Goal: Information Seeking & Learning: Learn about a topic

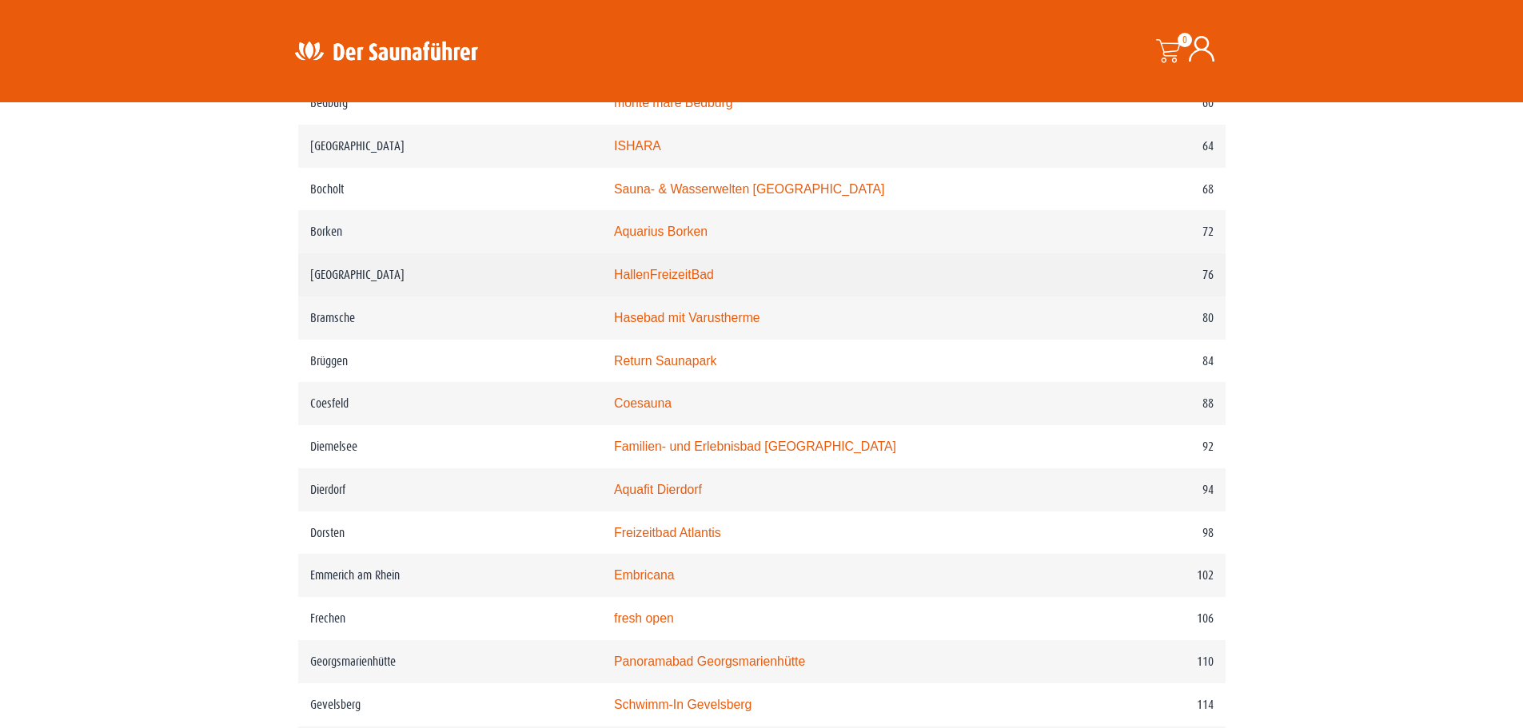
scroll to position [1279, 0]
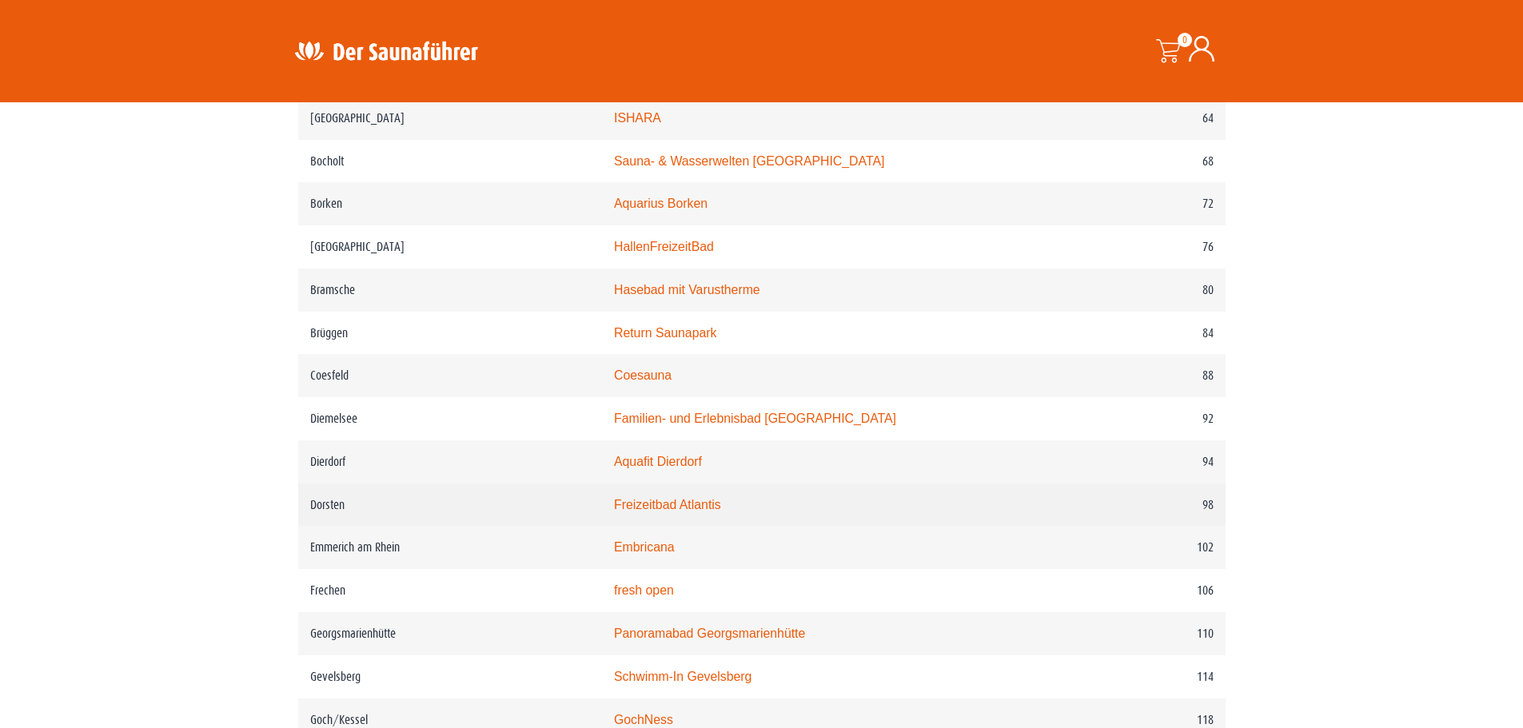
click at [674, 512] on link "Freizeitbad Atlantis" at bounding box center [667, 505] width 107 height 14
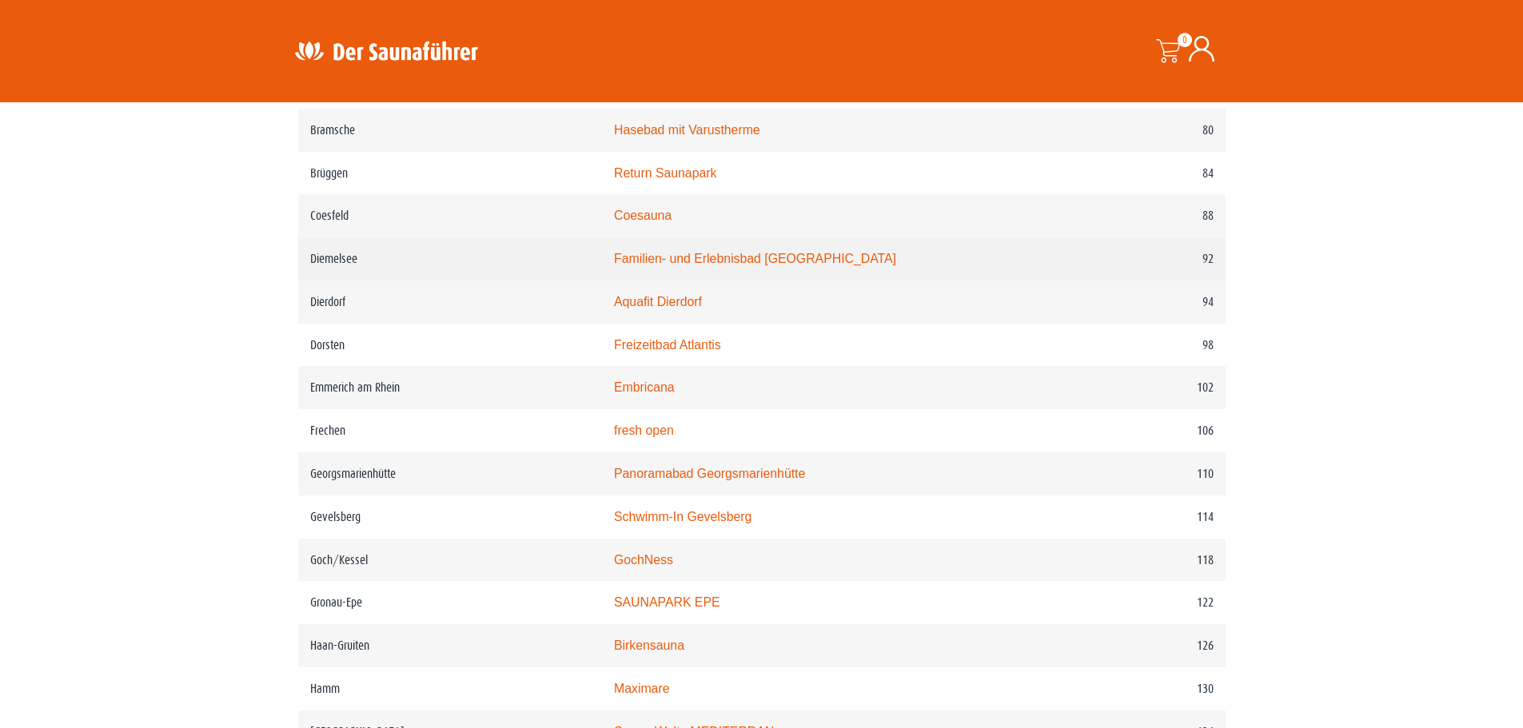
scroll to position [1519, 0]
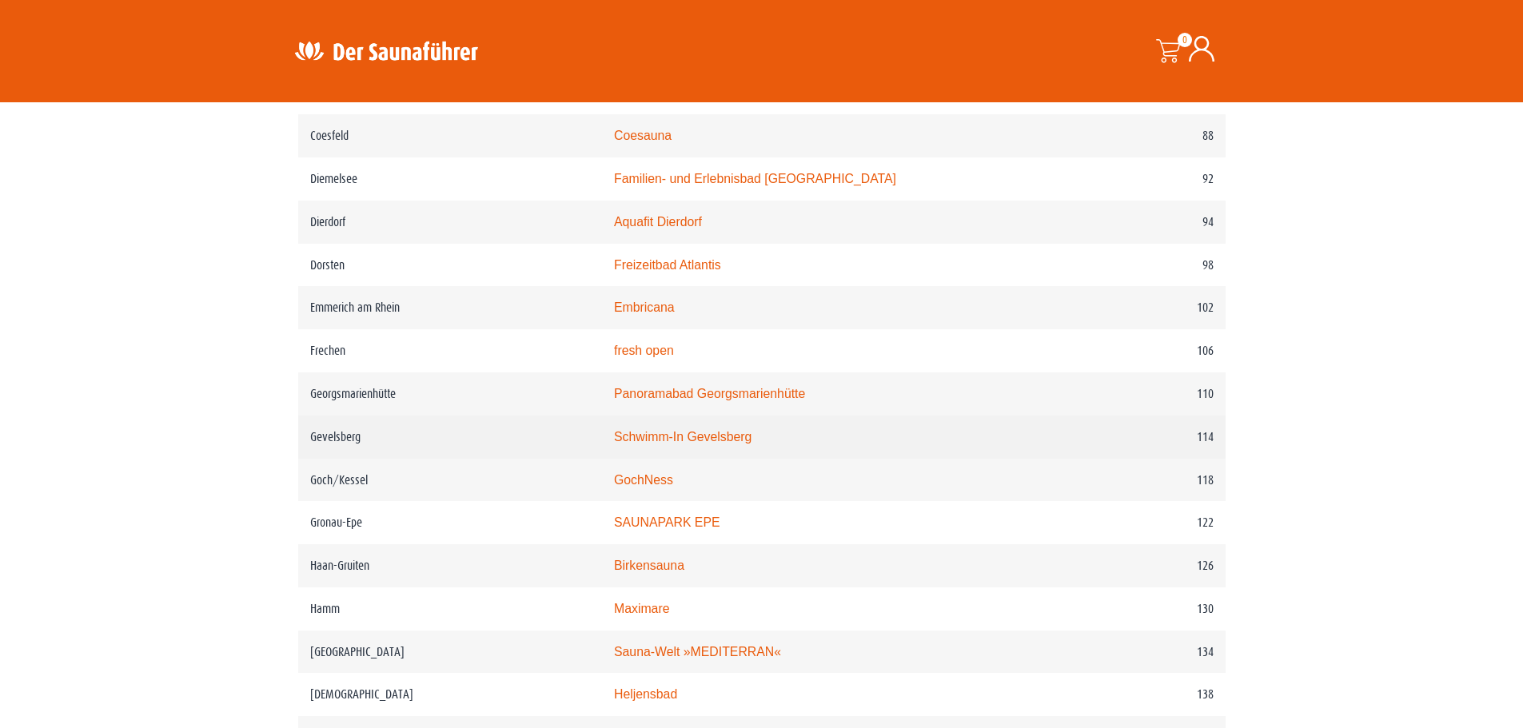
click at [704, 444] on link "Schwimm-In Gevelsberg" at bounding box center [683, 437] width 138 height 14
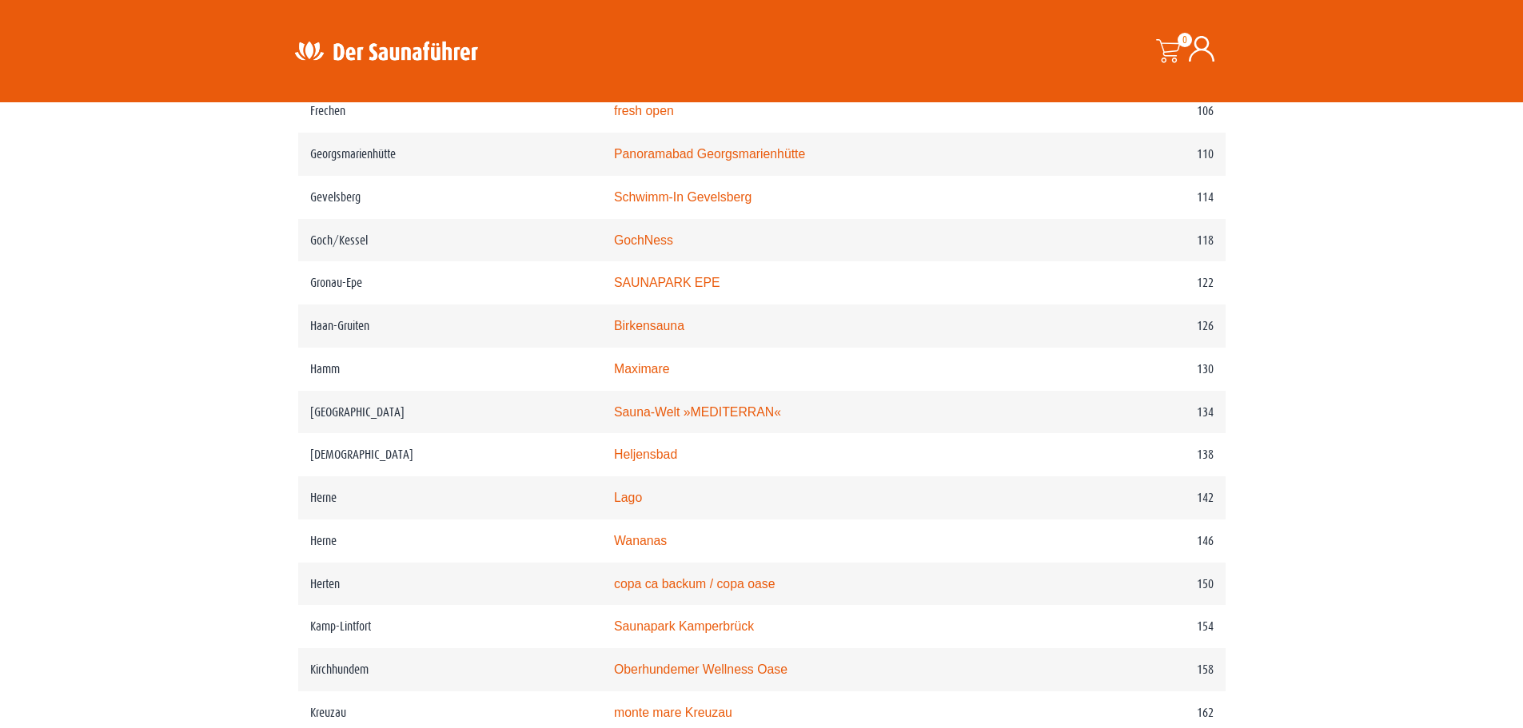
scroll to position [1839, 0]
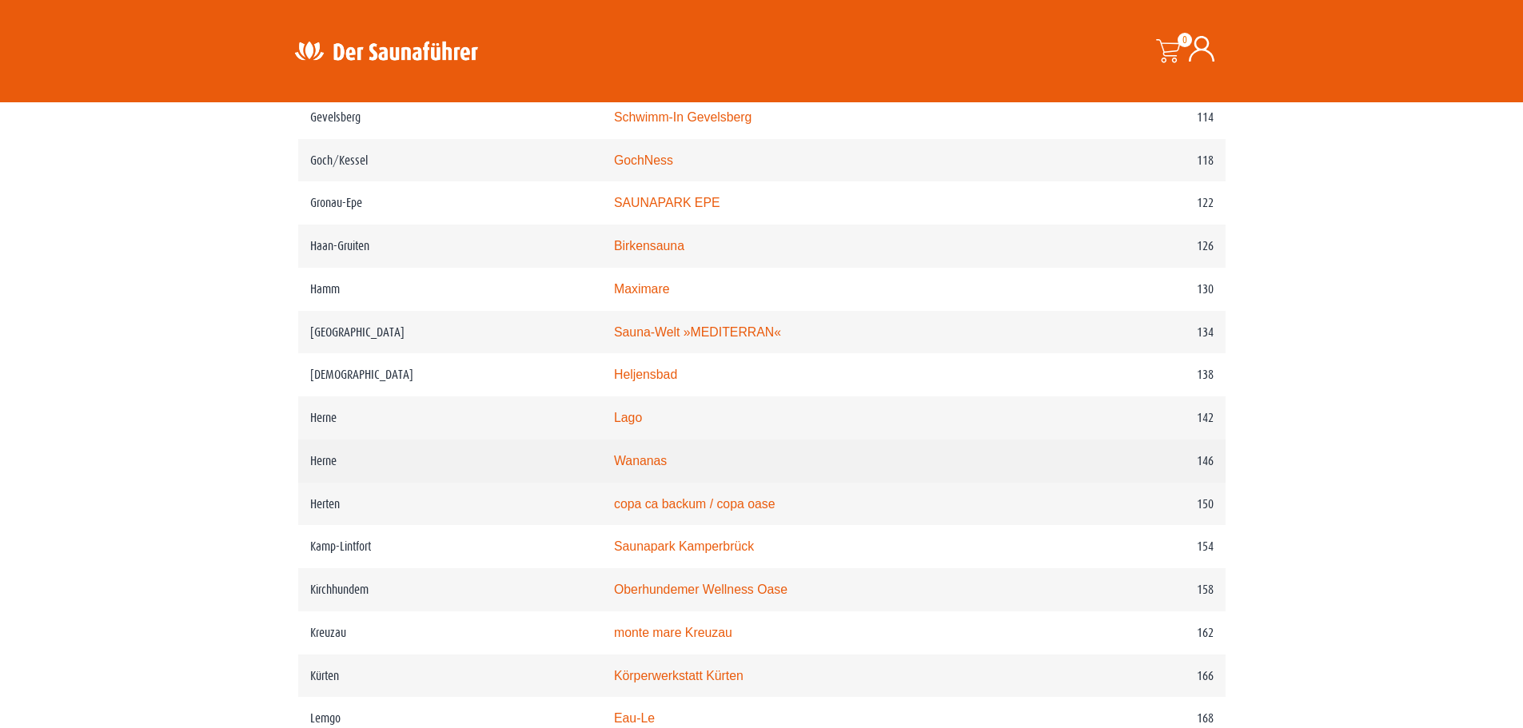
click at [667, 468] on link "Wananas" at bounding box center [640, 461] width 53 height 14
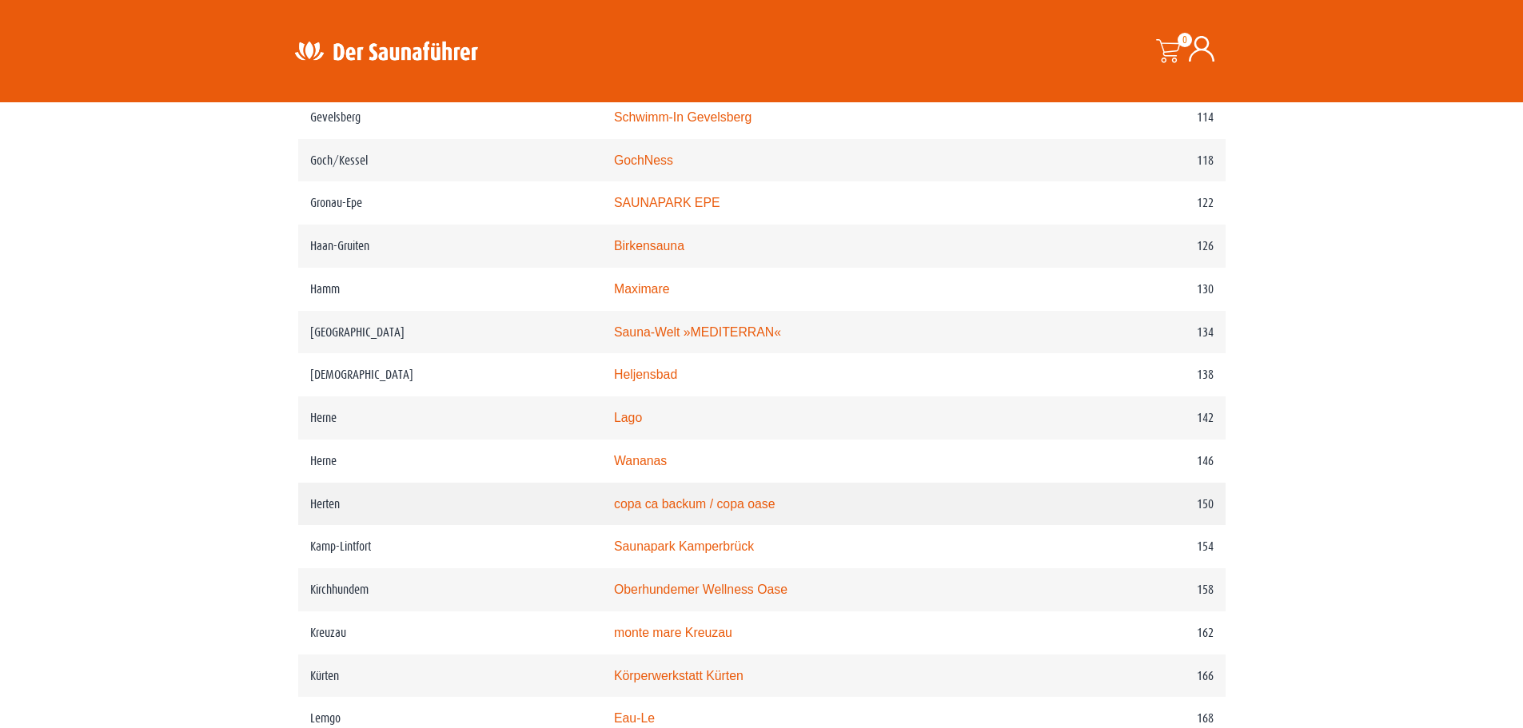
click at [696, 511] on link "copa ca backum / copa oase" at bounding box center [695, 504] width 162 height 14
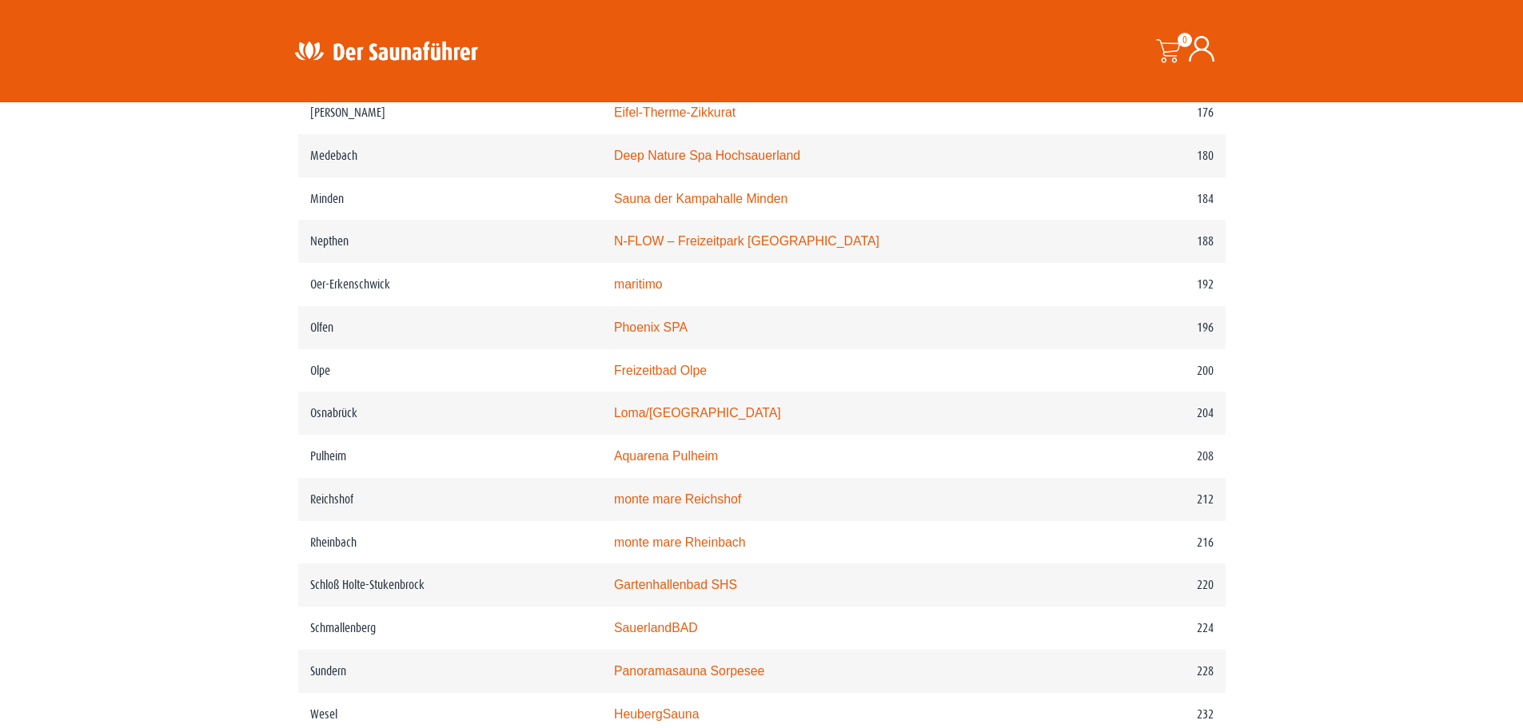
scroll to position [2559, 0]
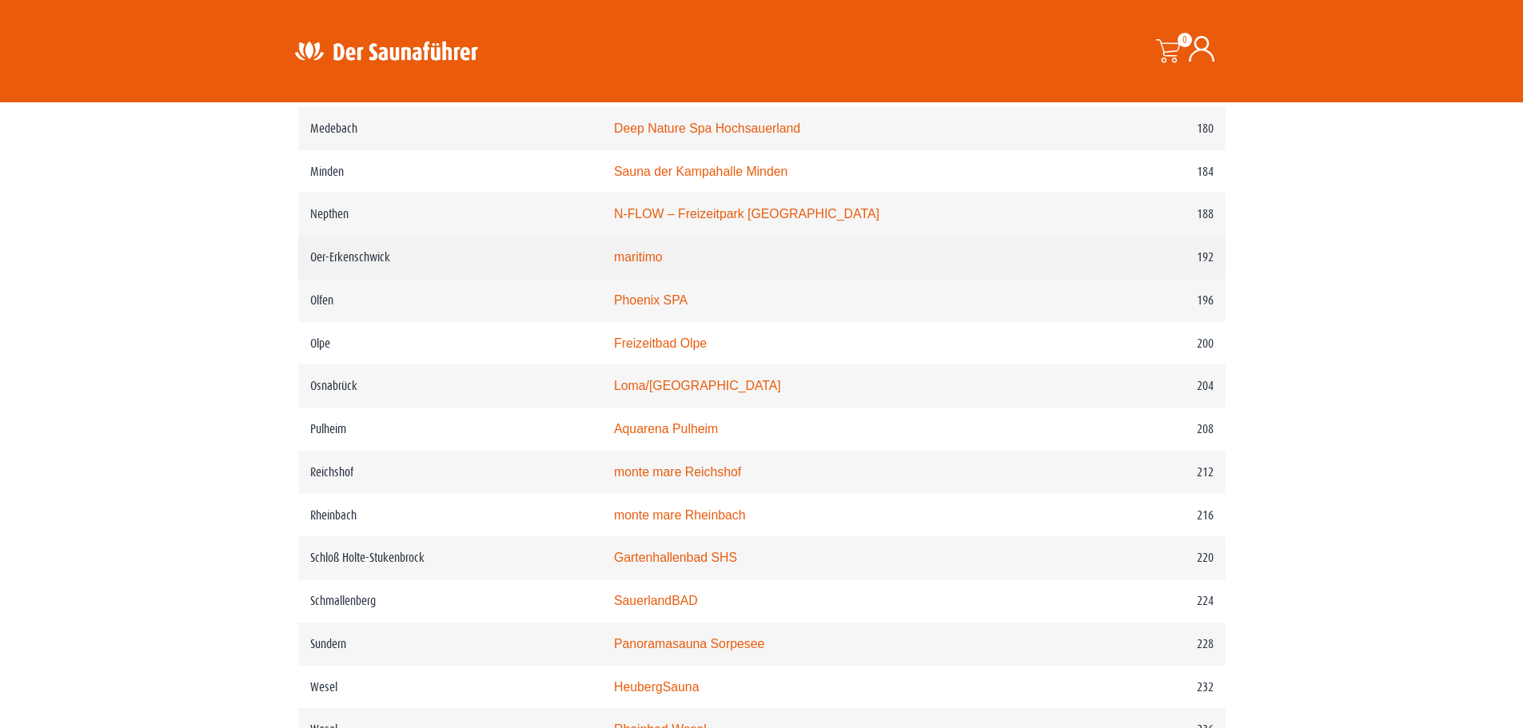
click at [663, 264] on link "maritimo" at bounding box center [638, 257] width 49 height 14
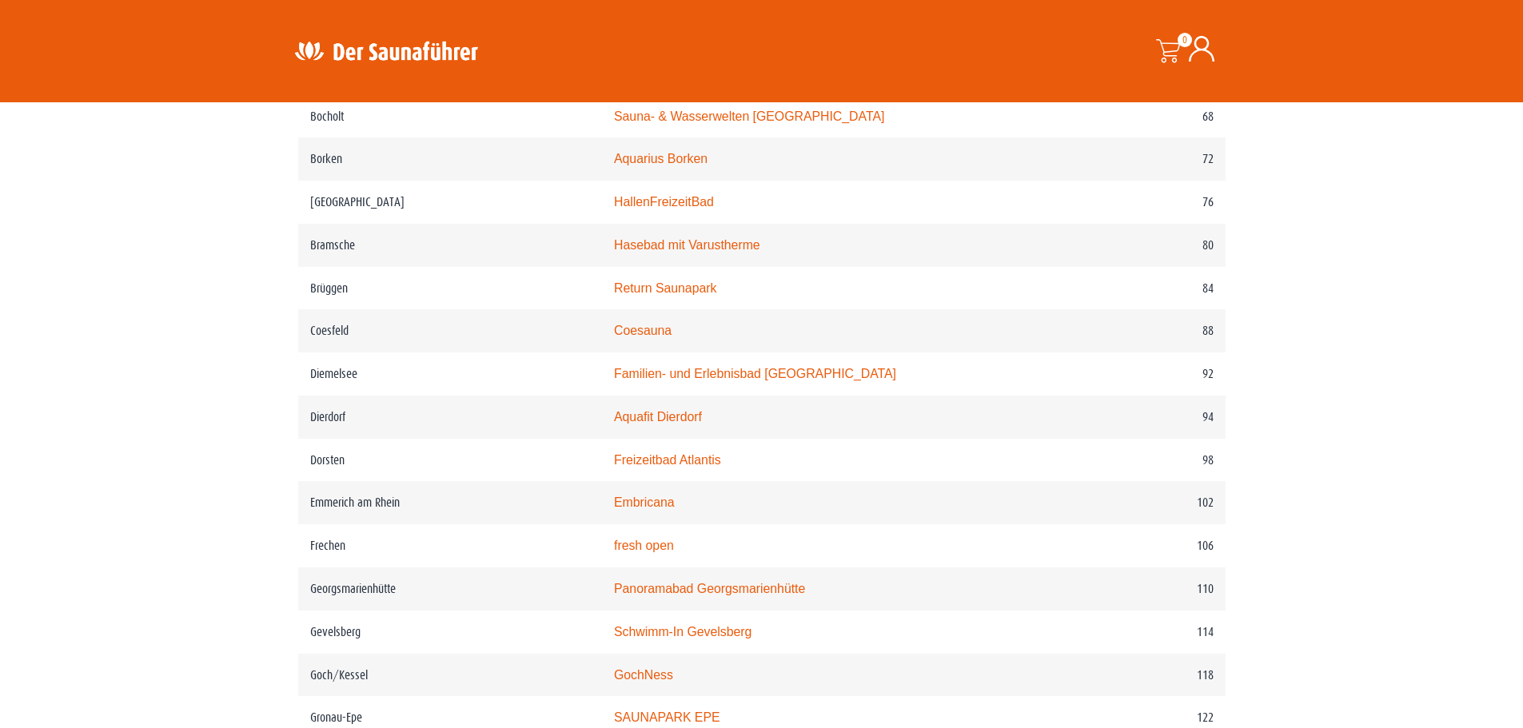
scroll to position [1279, 0]
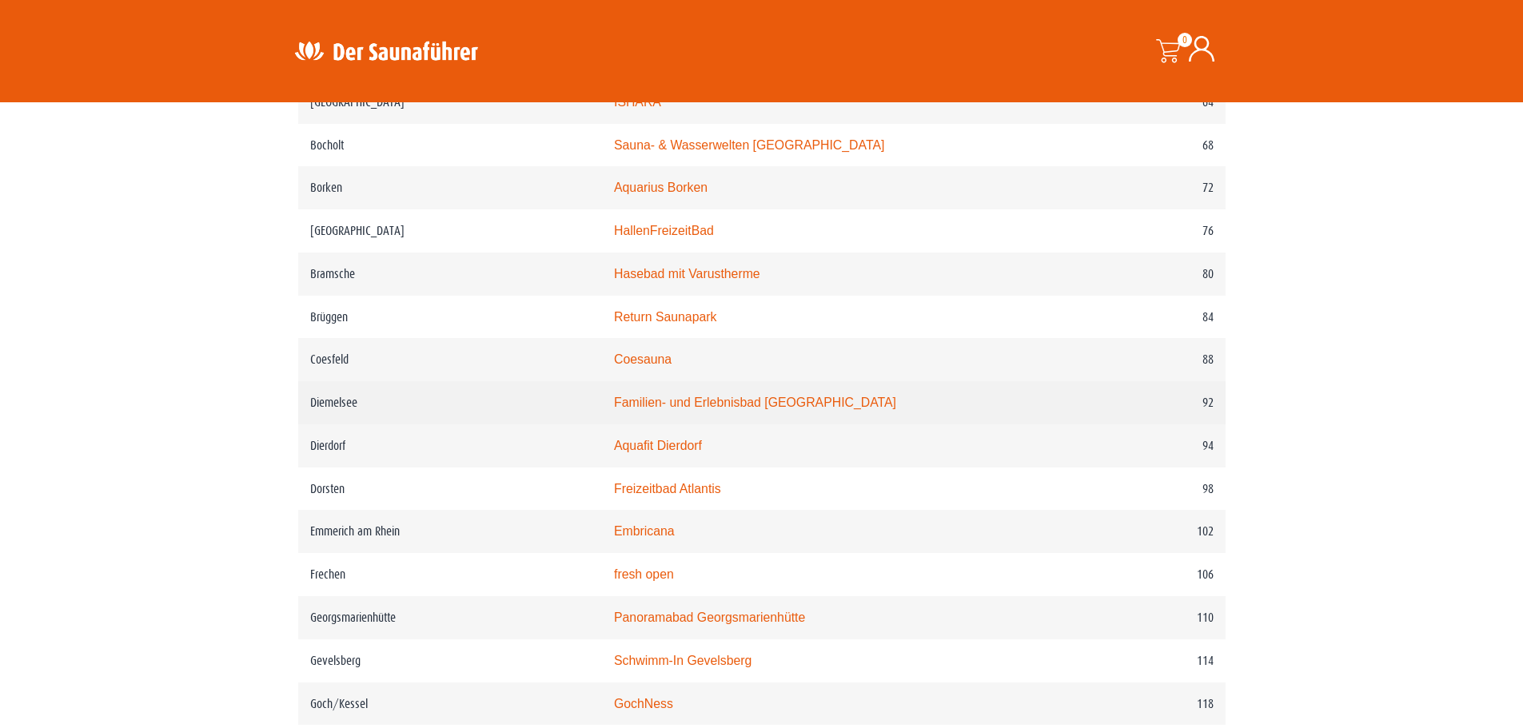
scroll to position [1199, 0]
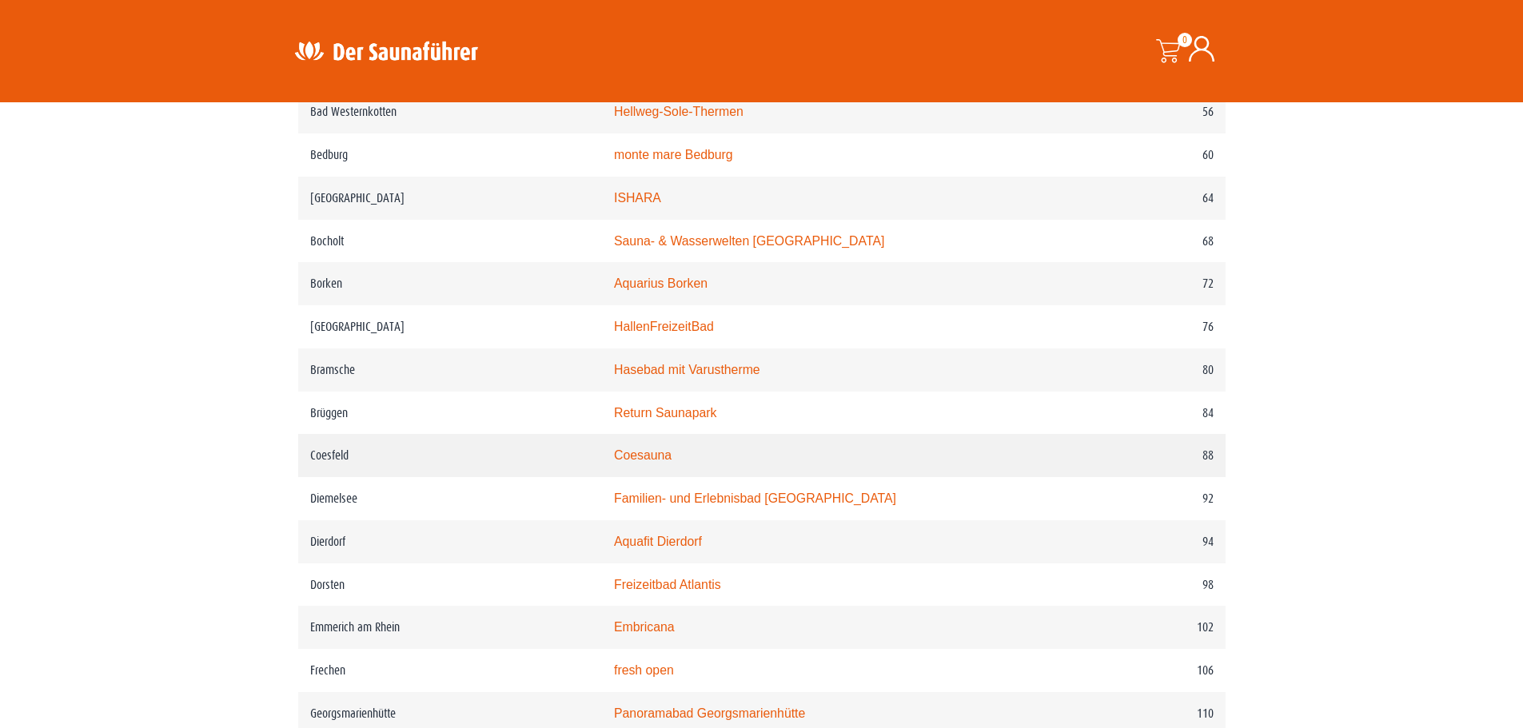
click at [672, 462] on link "Coesauna" at bounding box center [643, 456] width 58 height 14
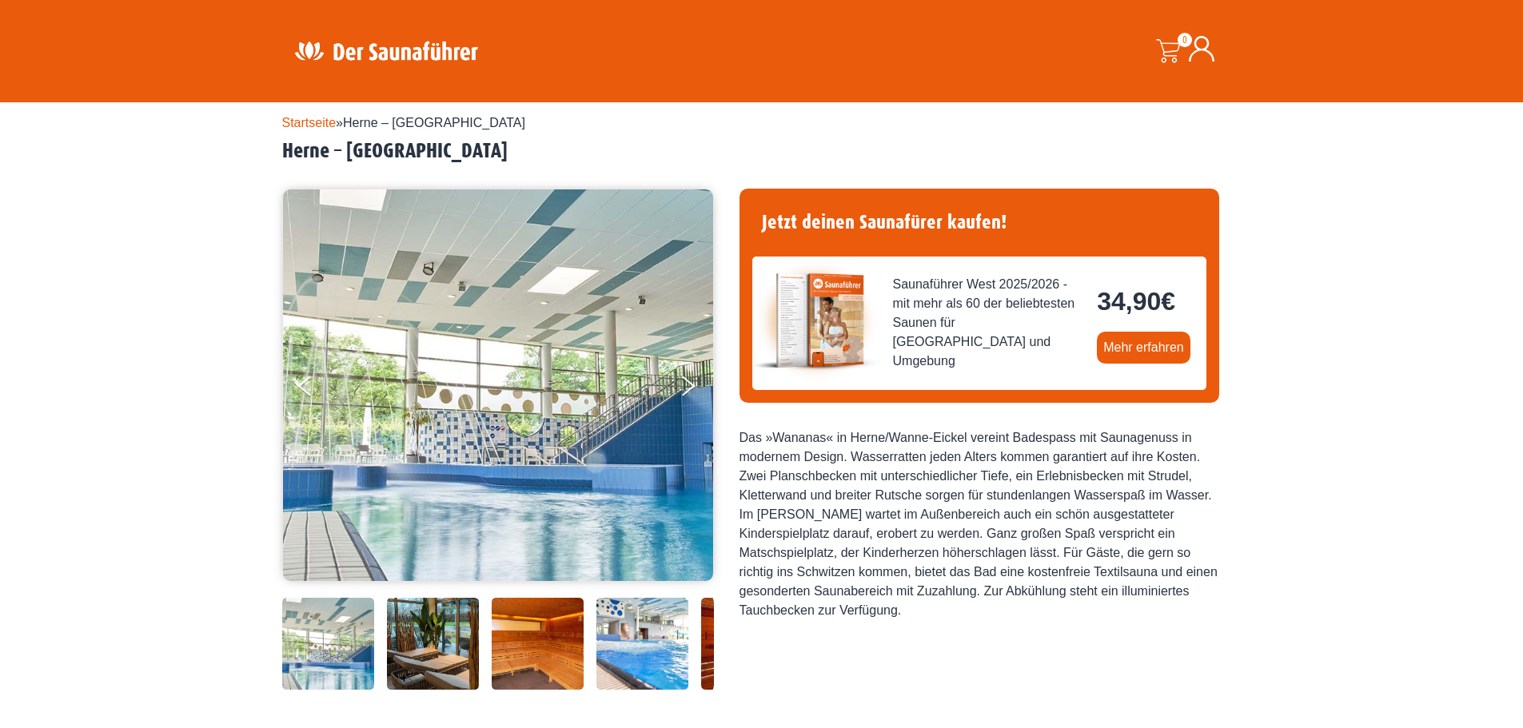
scroll to position [36, 0]
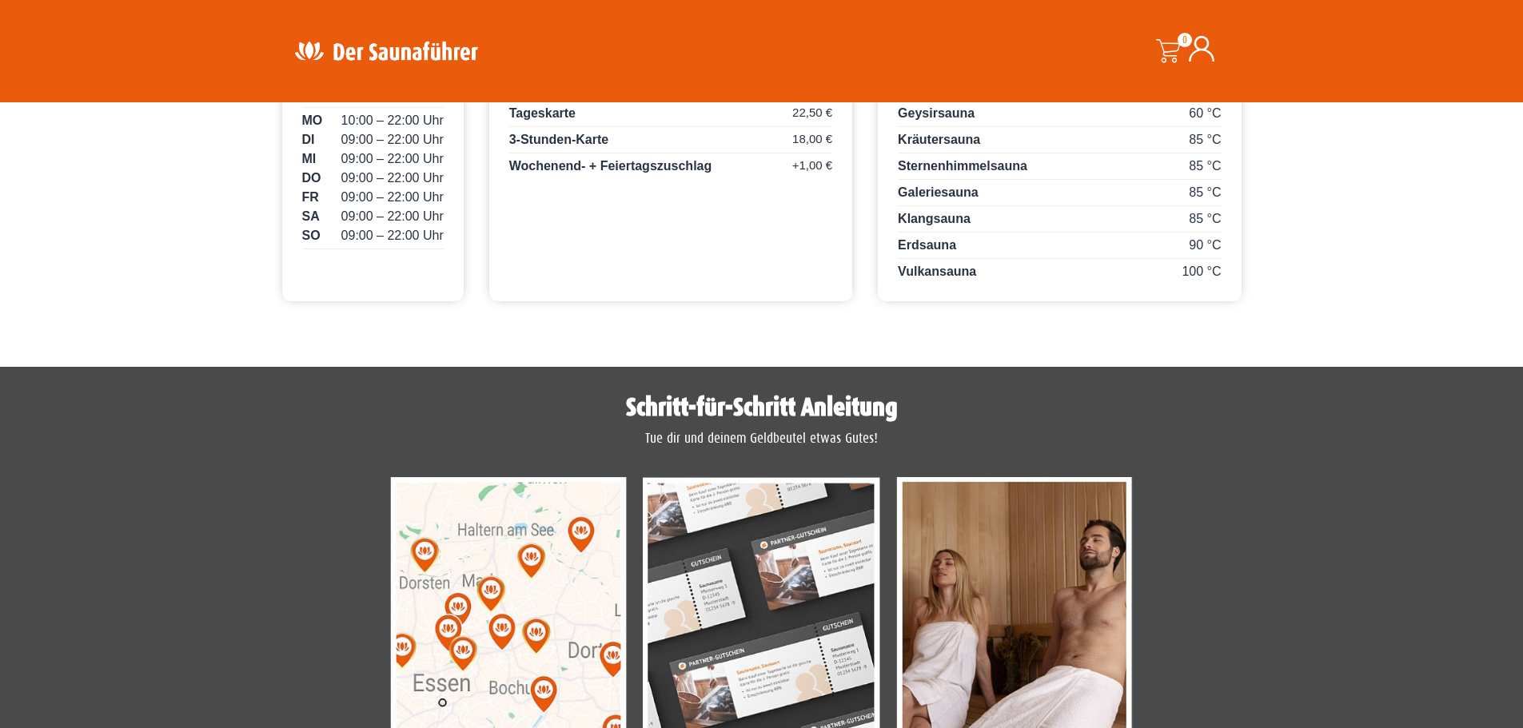
scroll to position [1359, 0]
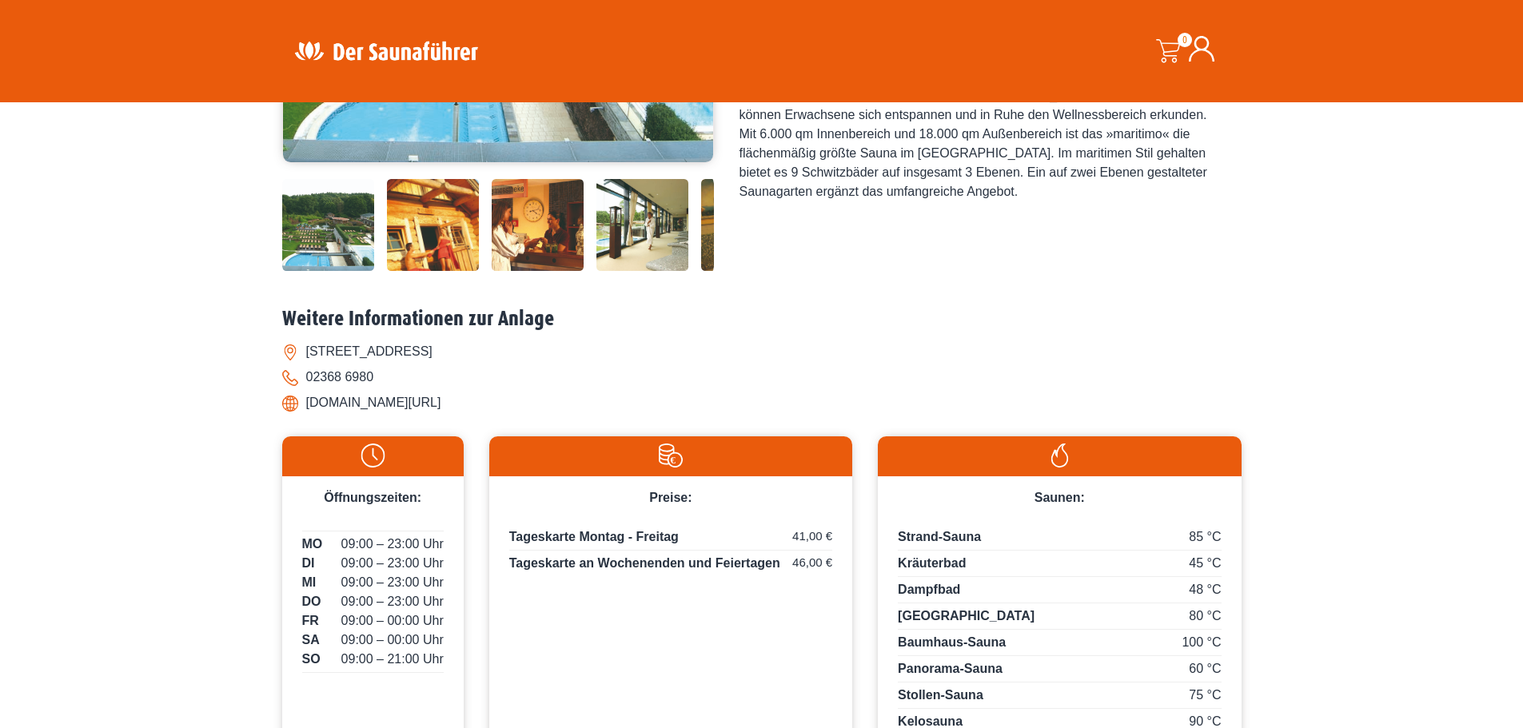
scroll to position [480, 0]
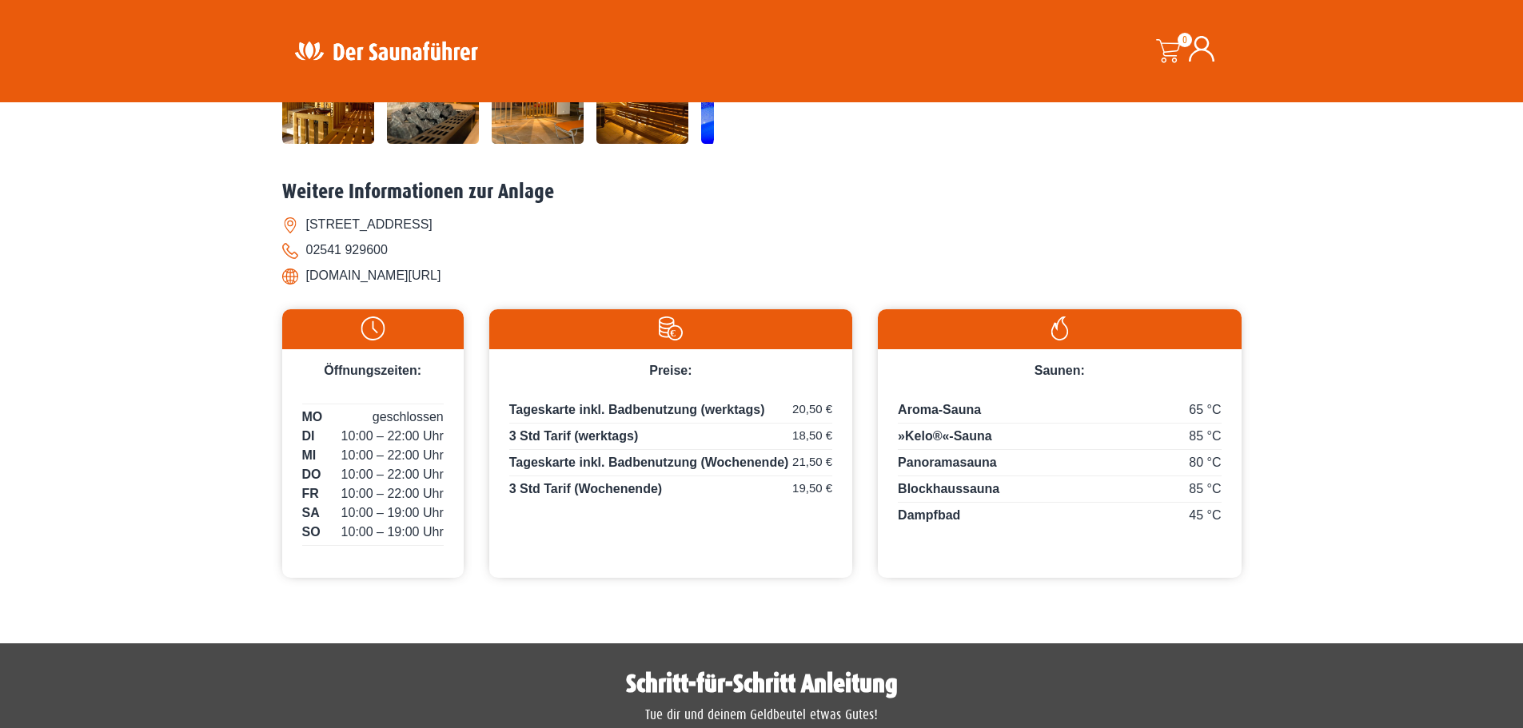
scroll to position [800, 0]
